Goal: Find specific page/section: Find specific page/section

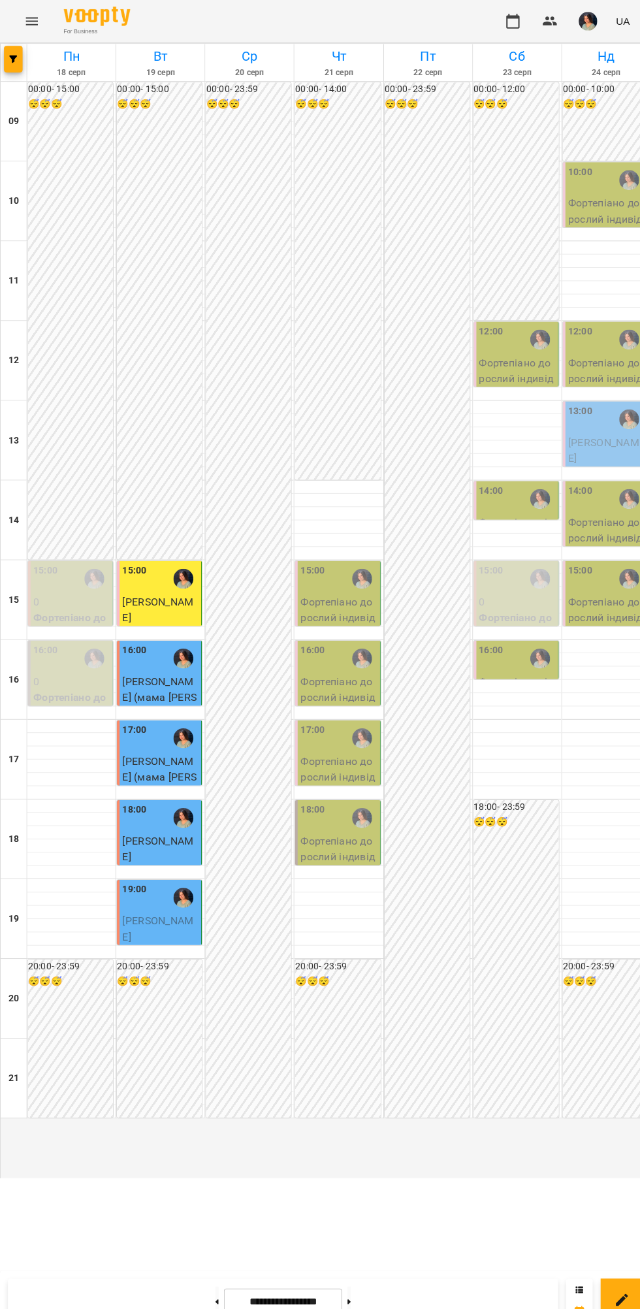
click at [24, 27] on icon "Menu" at bounding box center [32, 21] width 16 height 16
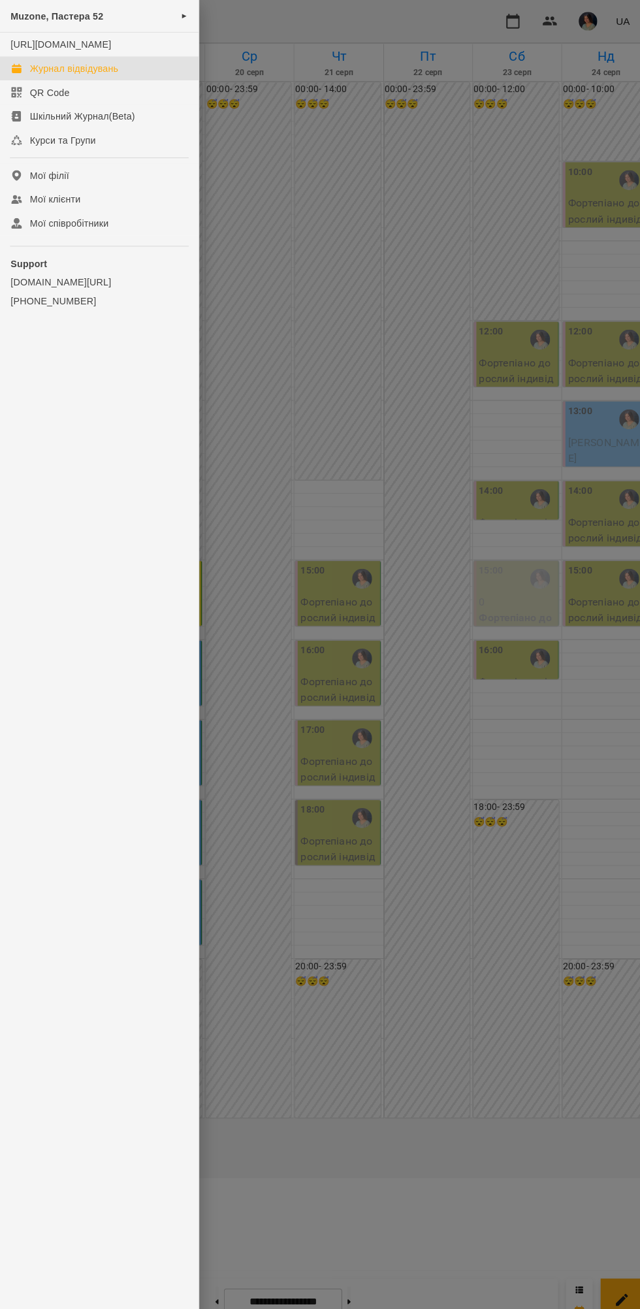
click at [495, 481] on div at bounding box center [320, 654] width 640 height 1309
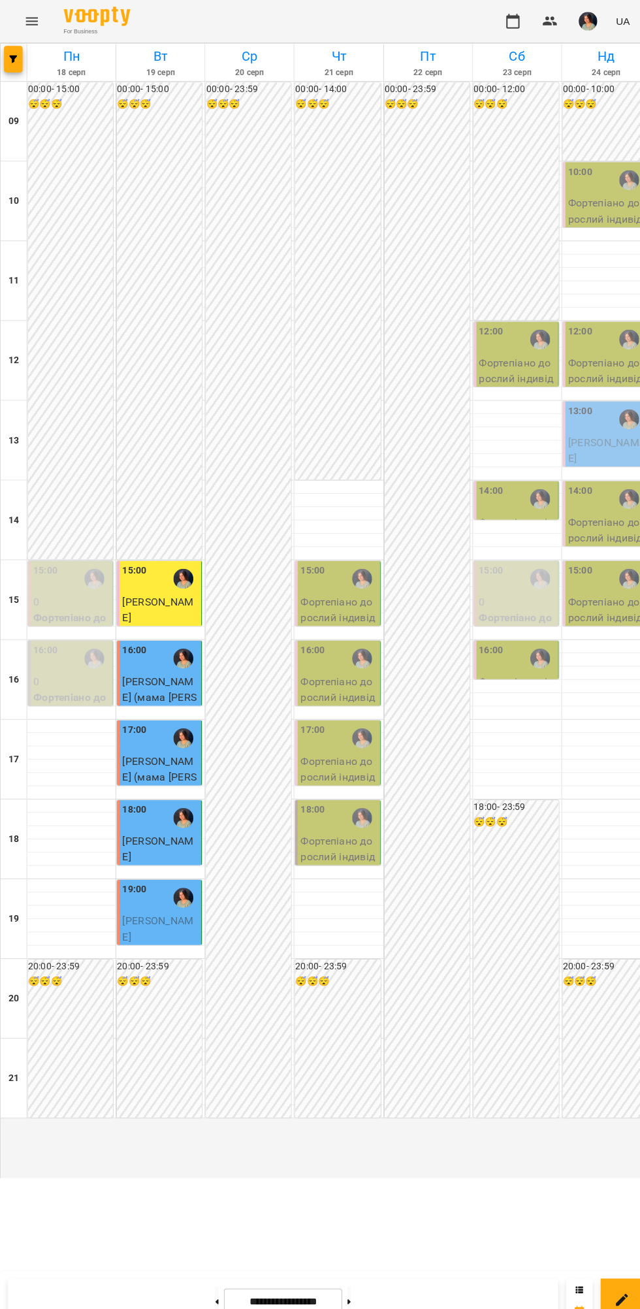
click at [563, 11] on div "UA" at bounding box center [557, 21] width 136 height 34
click at [504, 21] on icon "button" at bounding box center [505, 21] width 16 height 16
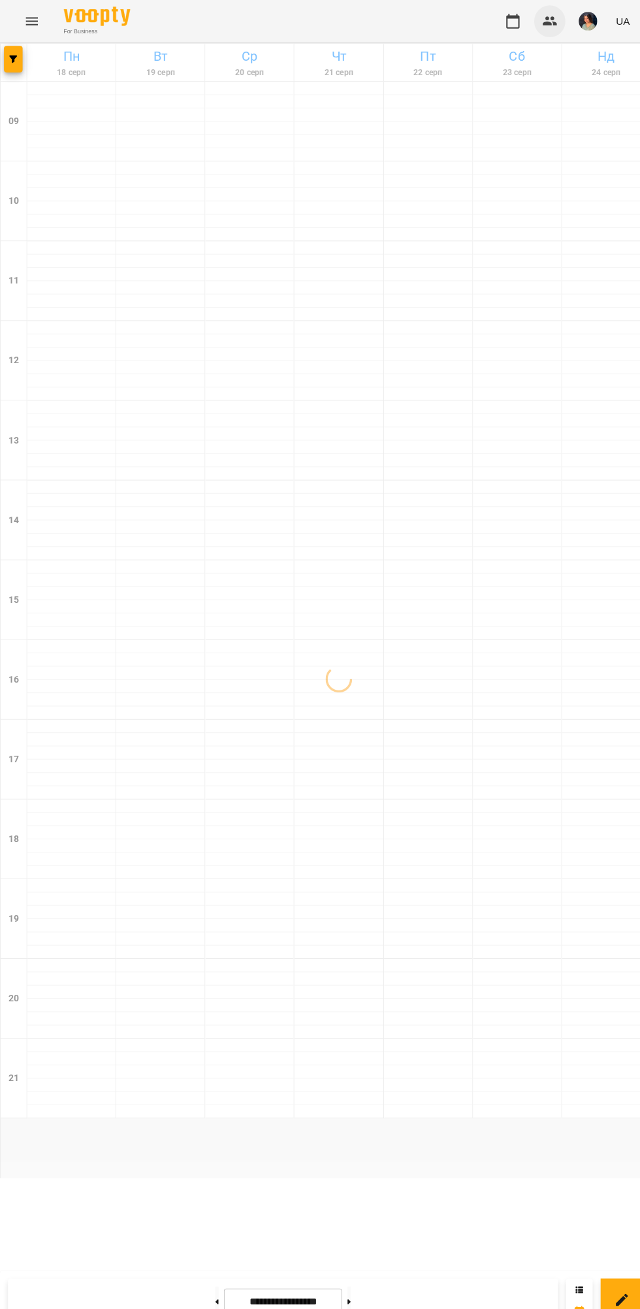
click at [536, 28] on icon "button" at bounding box center [541, 21] width 16 height 16
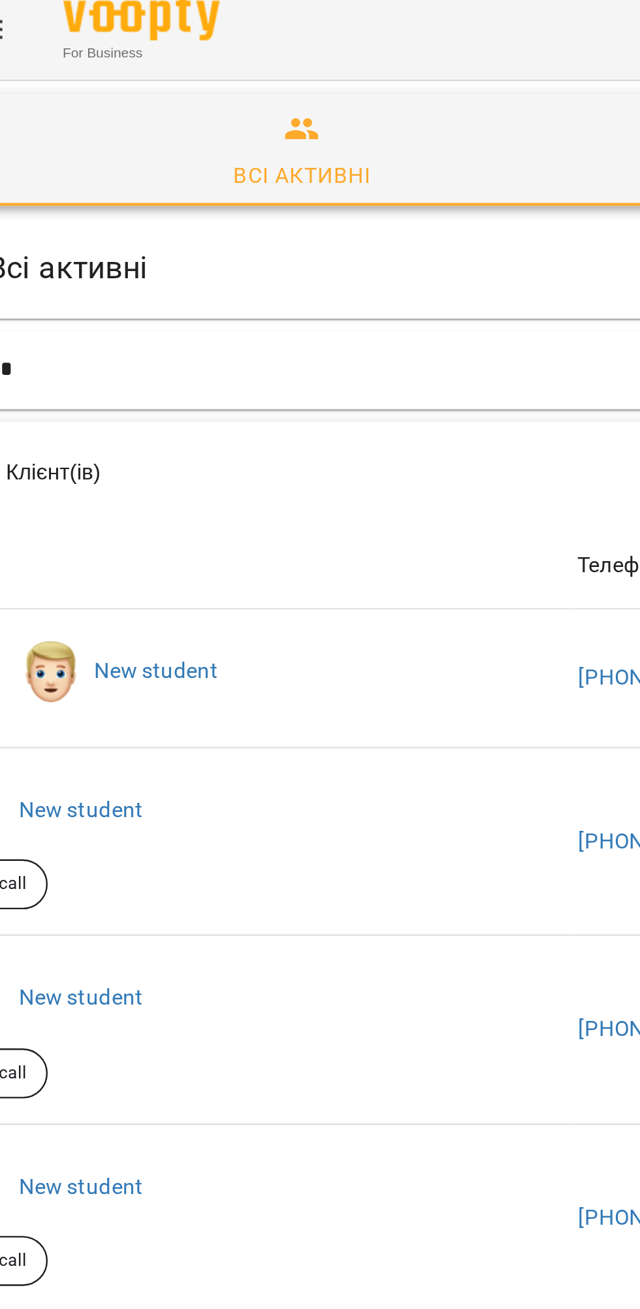
type input "**"
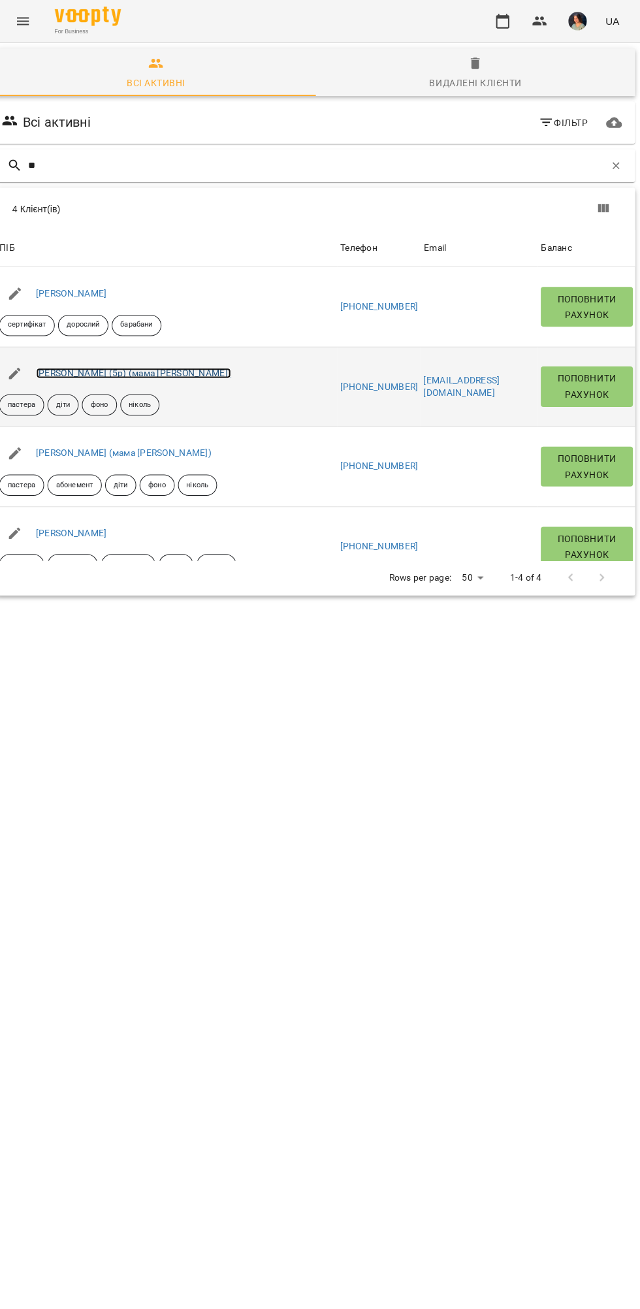
click at [191, 367] on link "[PERSON_NAME] (5р) (мама [PERSON_NAME])" at bounding box center [140, 368] width 193 height 10
